Goal: Navigation & Orientation: Find specific page/section

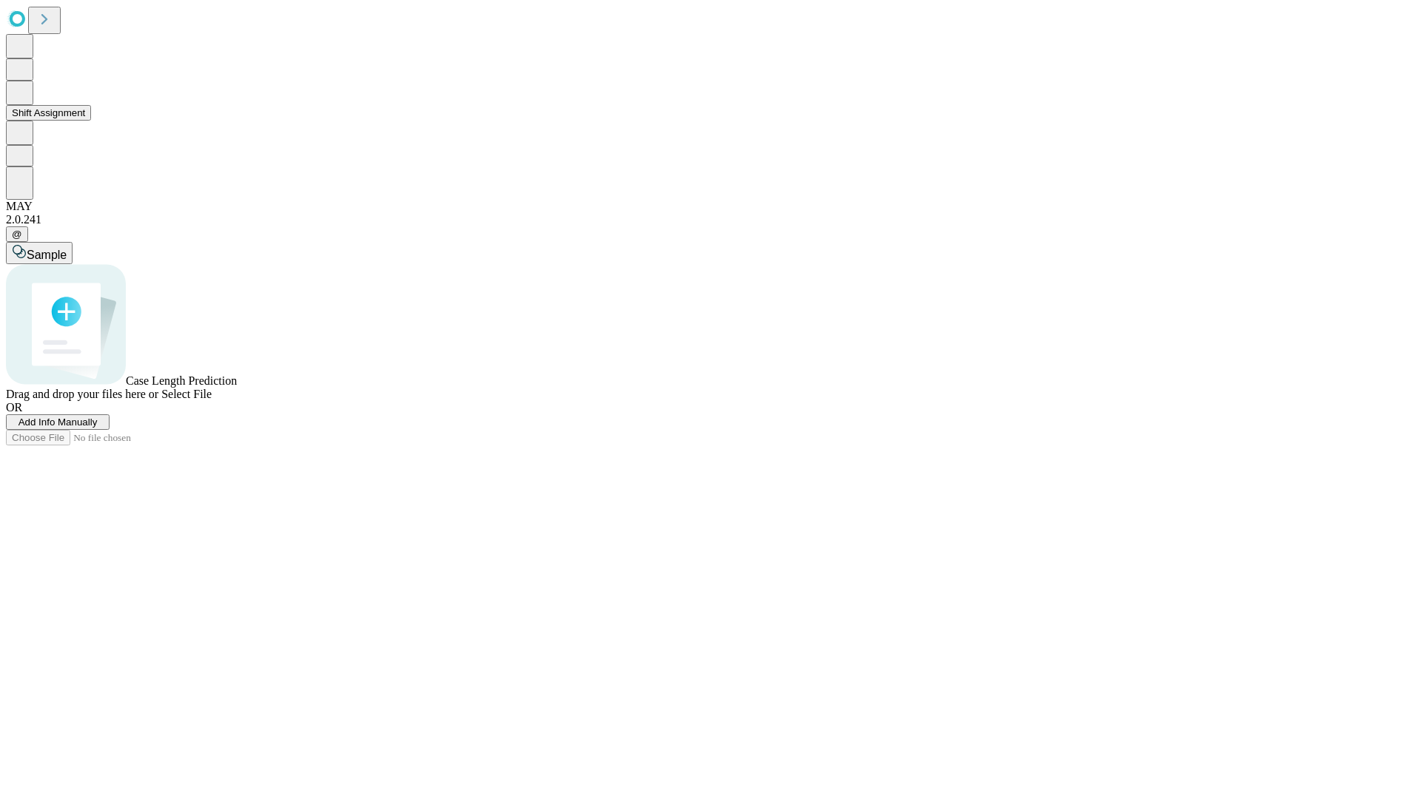
click at [91, 121] on button "Shift Assignment" at bounding box center [48, 113] width 85 height 16
